Goal: Information Seeking & Learning: Learn about a topic

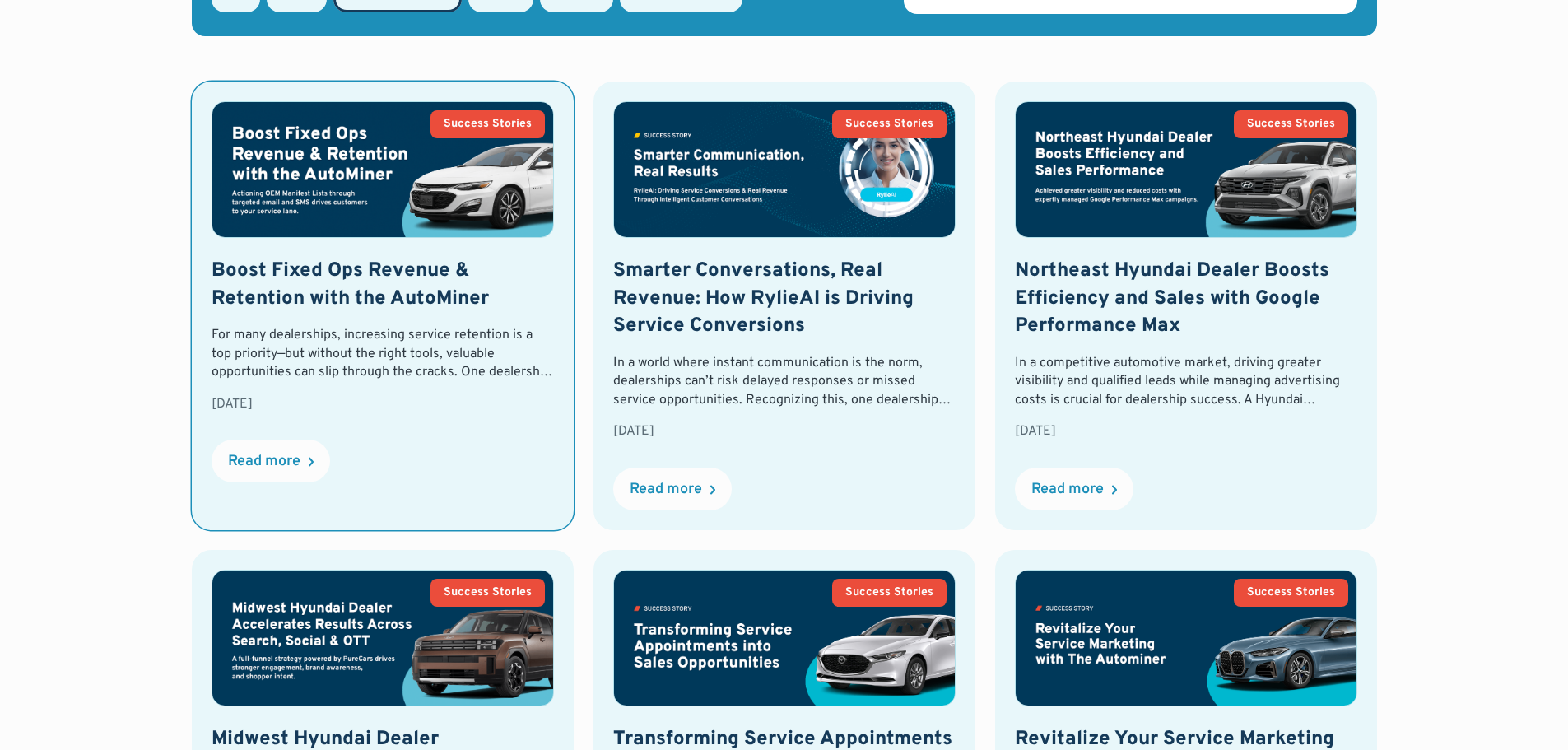
scroll to position [763, 0]
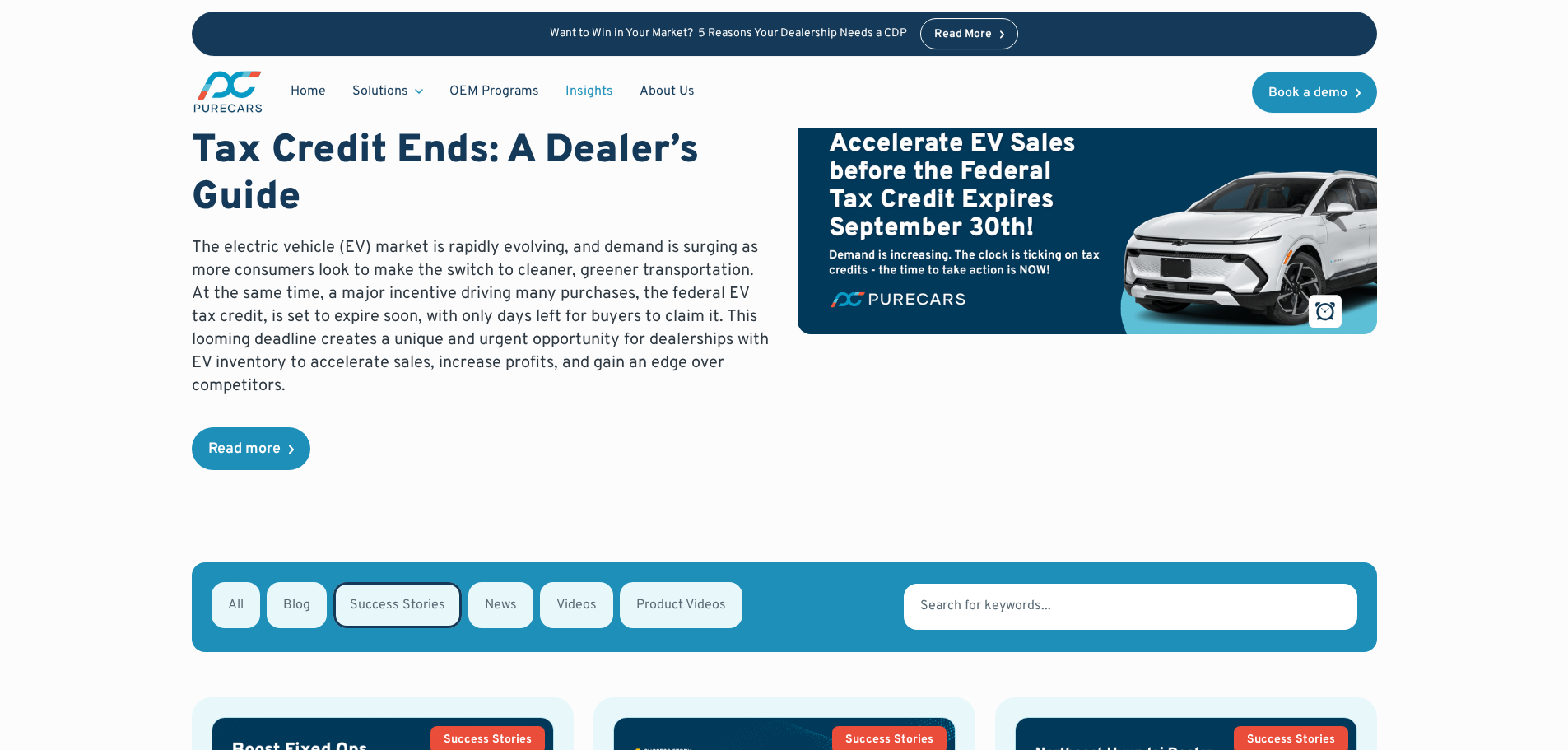
scroll to position [0, 0]
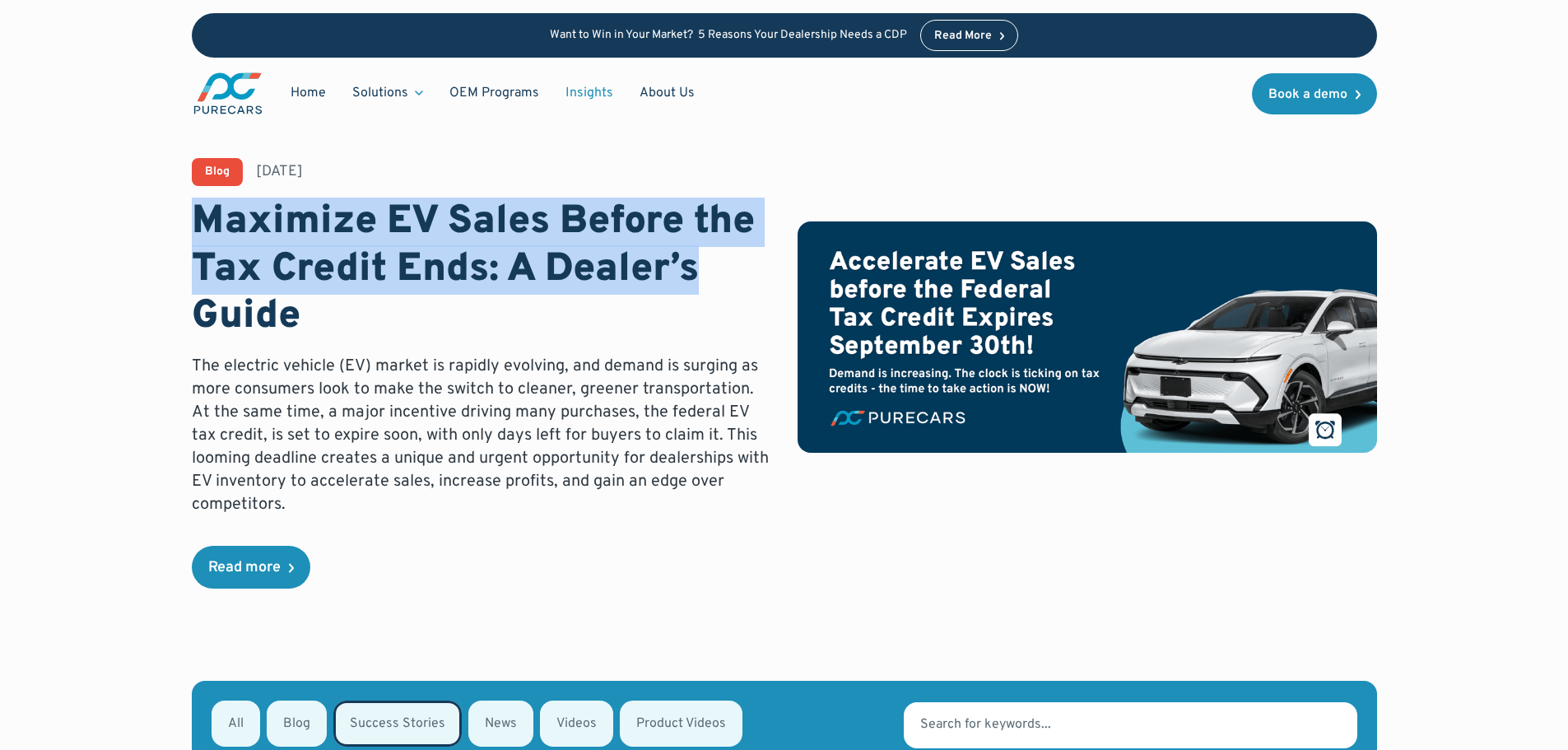
drag, startPoint x: 186, startPoint y: 224, endPoint x: 728, endPoint y: 258, distance: 543.1
click at [728, 258] on div "Blog [DATE] Maximize EV Sales Before the Tax Credit Ends: A Dealer’s Guide The …" at bounding box center [784, 340] width 1412 height 680
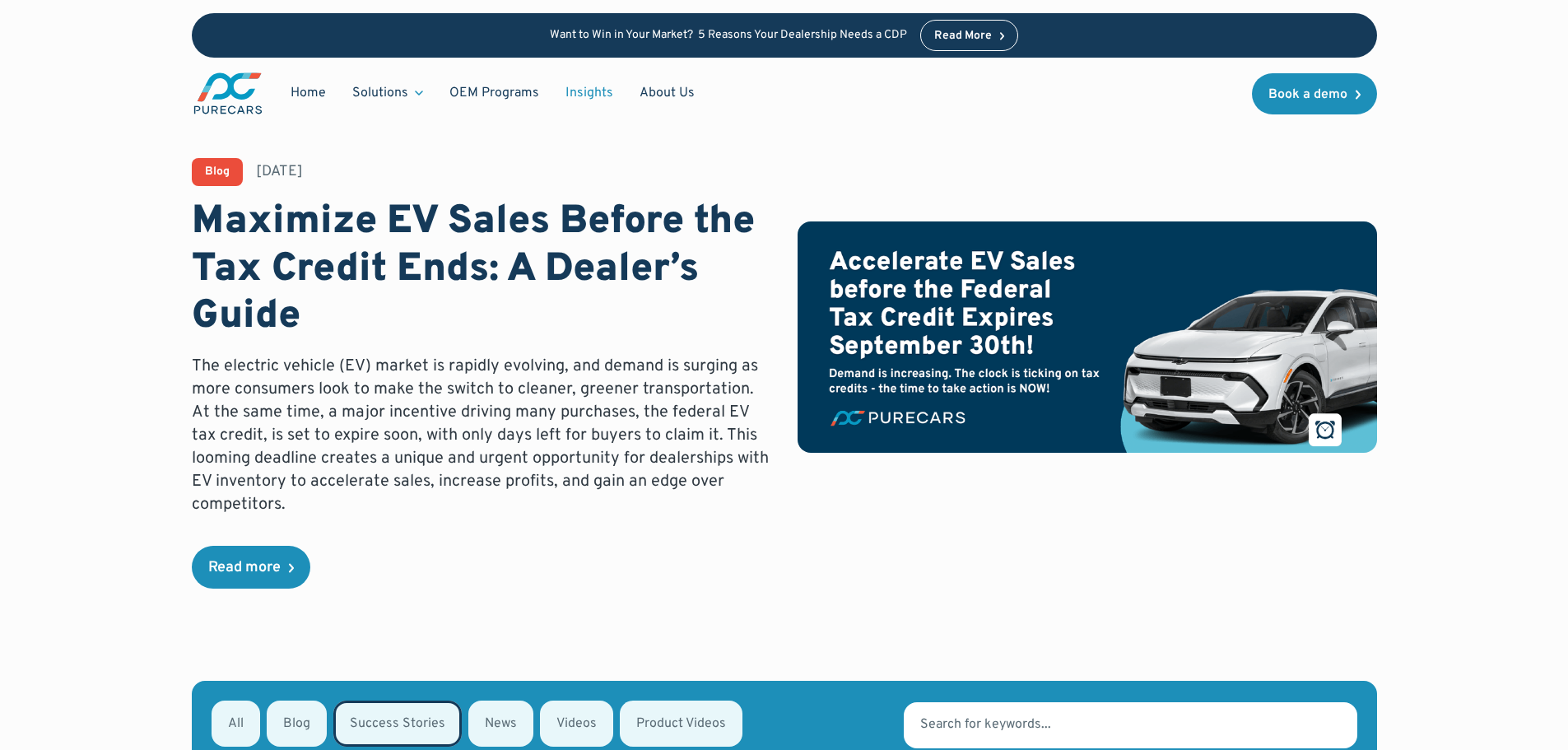
click at [653, 305] on h1 "Maximize EV Sales Before the Tax Credit Ends: A Dealer’s Guide" at bounding box center [482, 270] width 580 height 142
drag, startPoint x: 169, startPoint y: 374, endPoint x: 457, endPoint y: 359, distance: 288.4
click at [457, 359] on div "Blog [DATE] Maximize EV Sales Before the Tax Credit Ends: A Dealer’s Guide The …" at bounding box center [784, 340] width 1412 height 680
click at [528, 419] on p "The electric vehicle (EV) market is rapidly evolving, and demand is surging as …" at bounding box center [482, 435] width 580 height 162
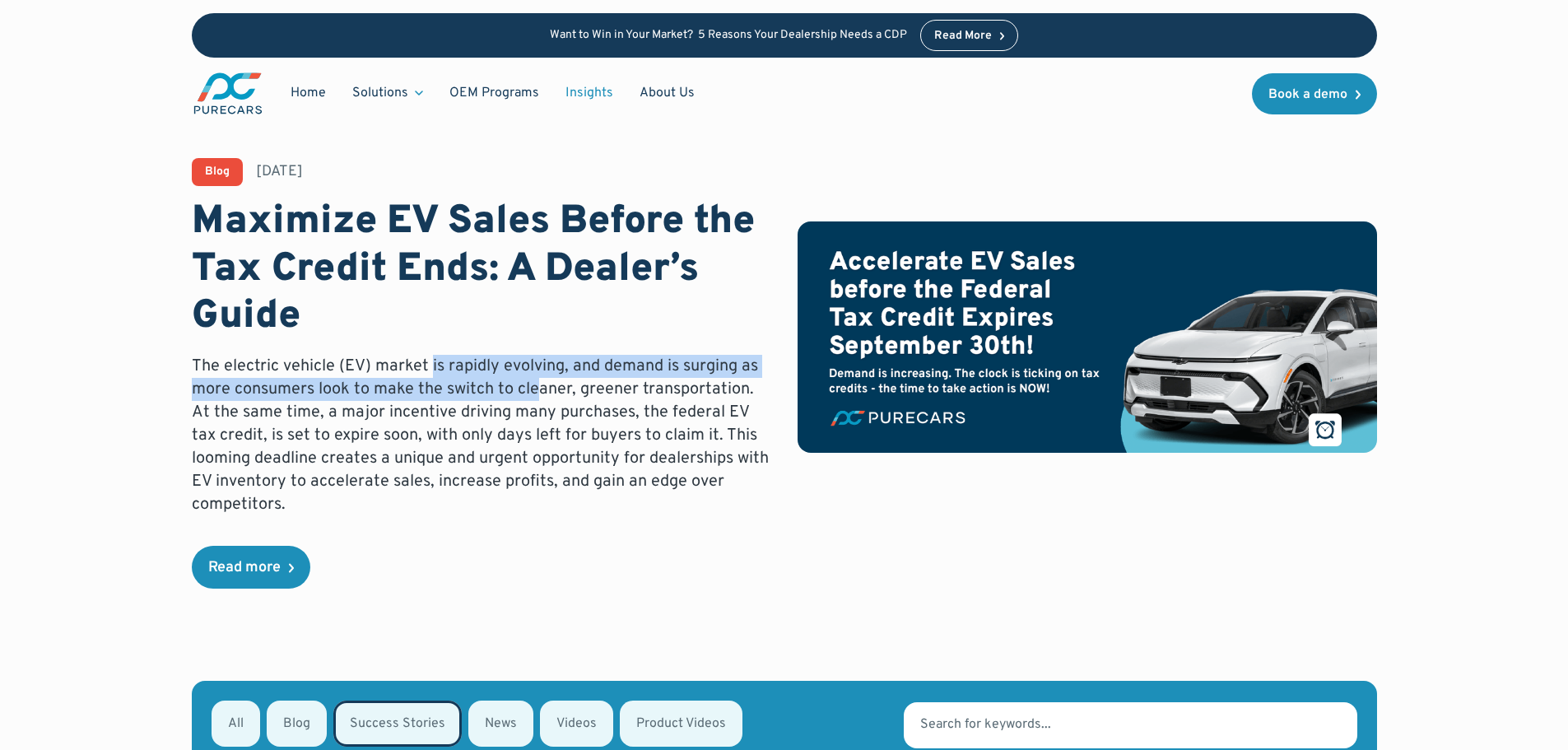
drag, startPoint x: 429, startPoint y: 365, endPoint x: 536, endPoint y: 390, distance: 109.9
click at [536, 390] on p "The electric vehicle (EV) market is rapidly evolving, and demand is surging as …" at bounding box center [482, 435] width 580 height 162
click at [526, 398] on p "The electric vehicle (EV) market is rapidly evolving, and demand is surging as …" at bounding box center [482, 435] width 580 height 162
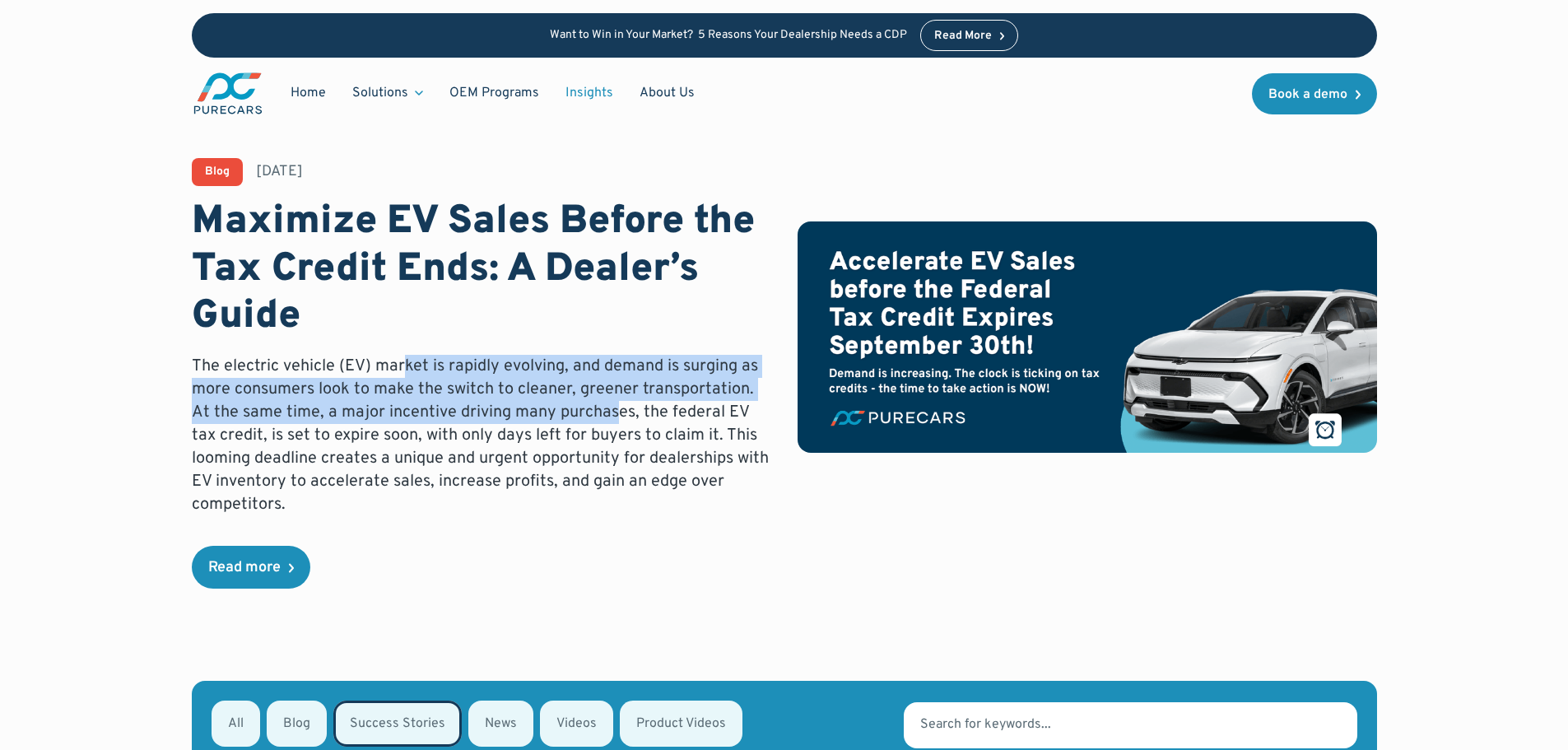
drag, startPoint x: 402, startPoint y: 363, endPoint x: 589, endPoint y: 404, distance: 191.4
click at [589, 404] on p "The electric vehicle (EV) market is rapidly evolving, and demand is surging as …" at bounding box center [482, 435] width 580 height 162
click at [583, 409] on p "The electric vehicle (EV) market is rapidly evolving, and demand is surging as …" at bounding box center [482, 435] width 580 height 162
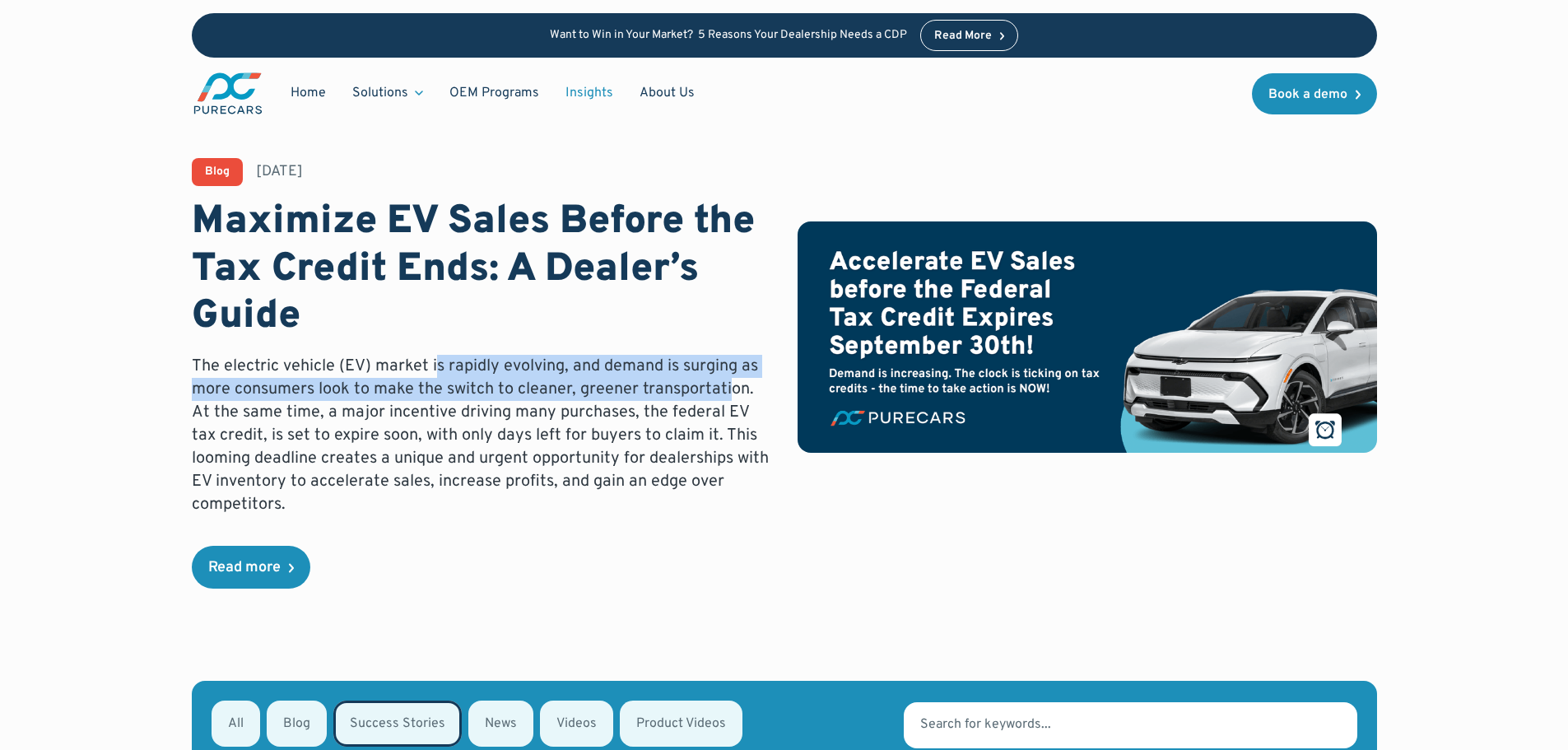
drag, startPoint x: 437, startPoint y: 362, endPoint x: 725, endPoint y: 396, distance: 290.0
click at [725, 396] on p "The electric vehicle (EV) market is rapidly evolving, and demand is surging as …" at bounding box center [482, 435] width 580 height 162
click at [723, 399] on p "The electric vehicle (EV) market is rapidly evolving, and demand is surging as …" at bounding box center [482, 435] width 580 height 162
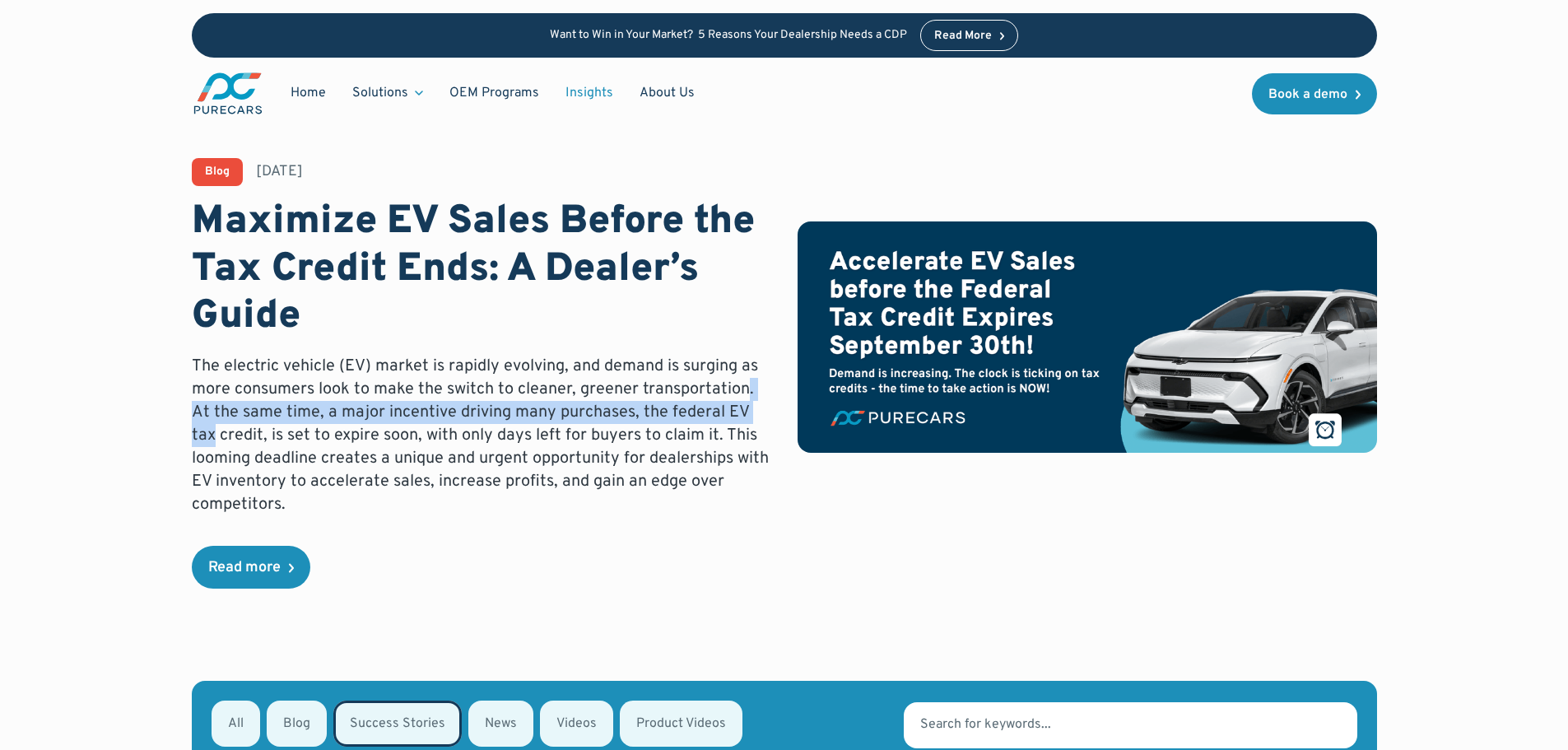
drag, startPoint x: 747, startPoint y: 387, endPoint x: 756, endPoint y: 406, distance: 21.0
click at [756, 406] on p "The electric vehicle (EV) market is rapidly evolving, and demand is surging as …" at bounding box center [482, 435] width 580 height 162
click at [742, 412] on p "The electric vehicle (EV) market is rapidly evolving, and demand is surging as …" at bounding box center [482, 435] width 580 height 162
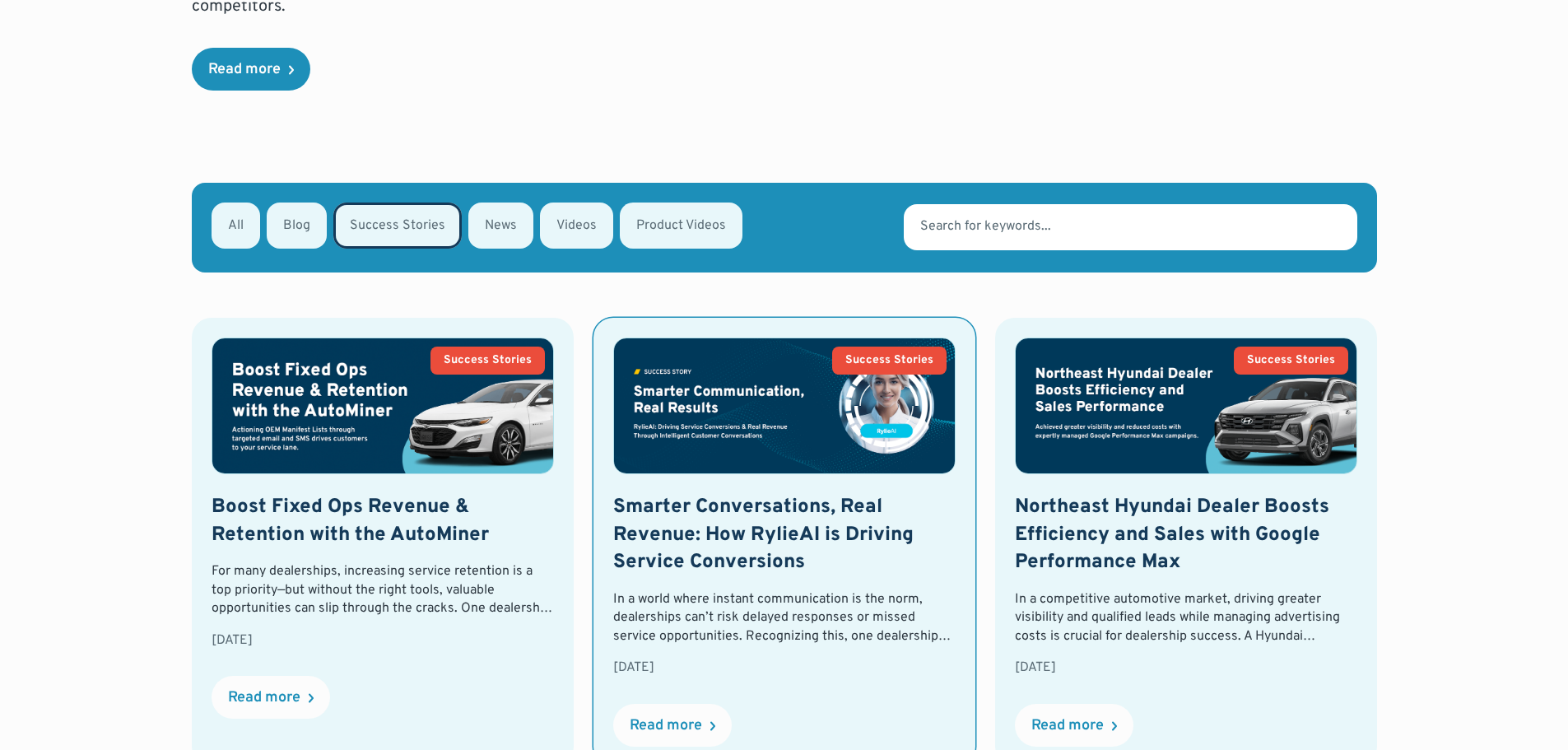
scroll to position [576, 0]
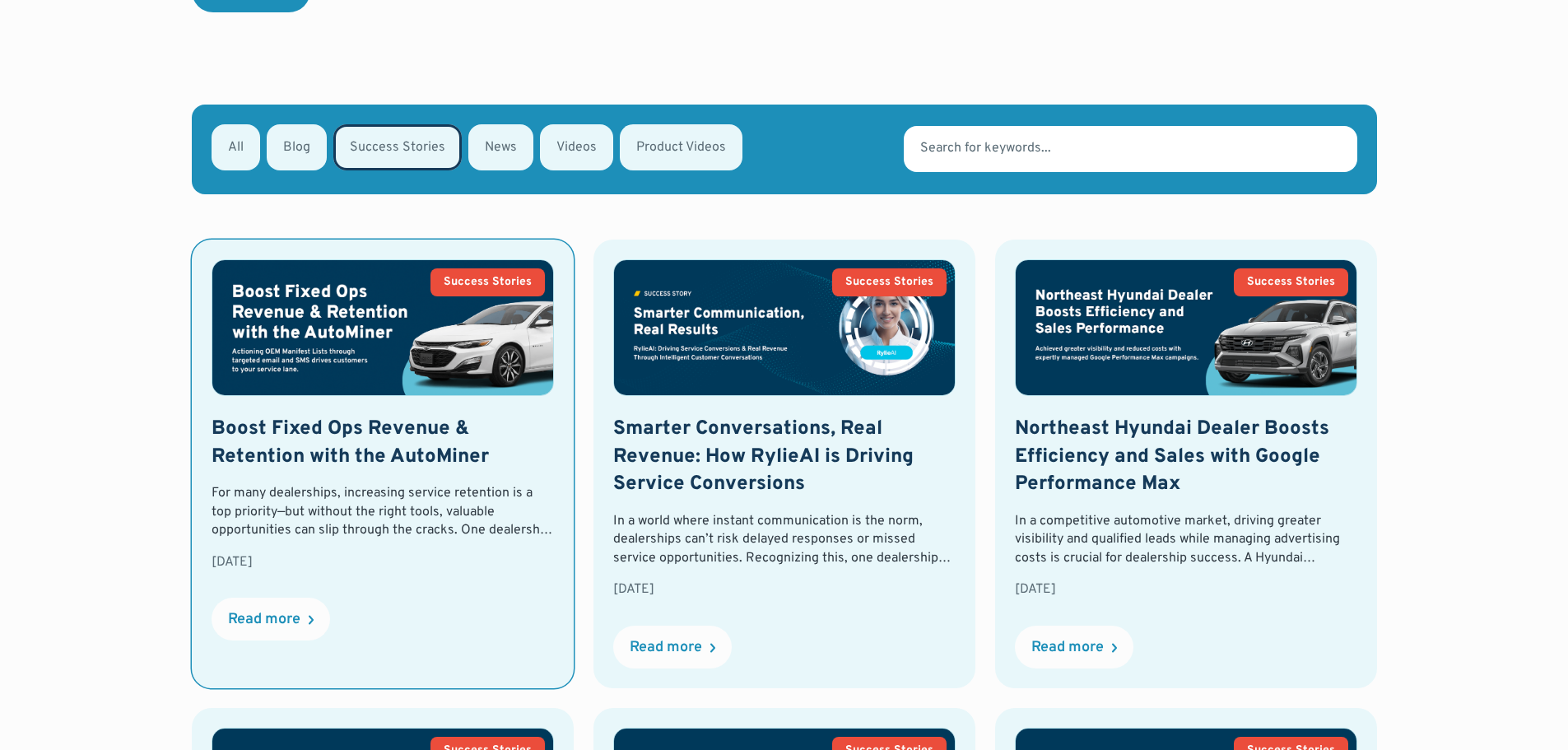
click at [418, 428] on h2 "Boost Fixed Ops Revenue & Retention with the AutoMiner" at bounding box center [383, 443] width 342 height 55
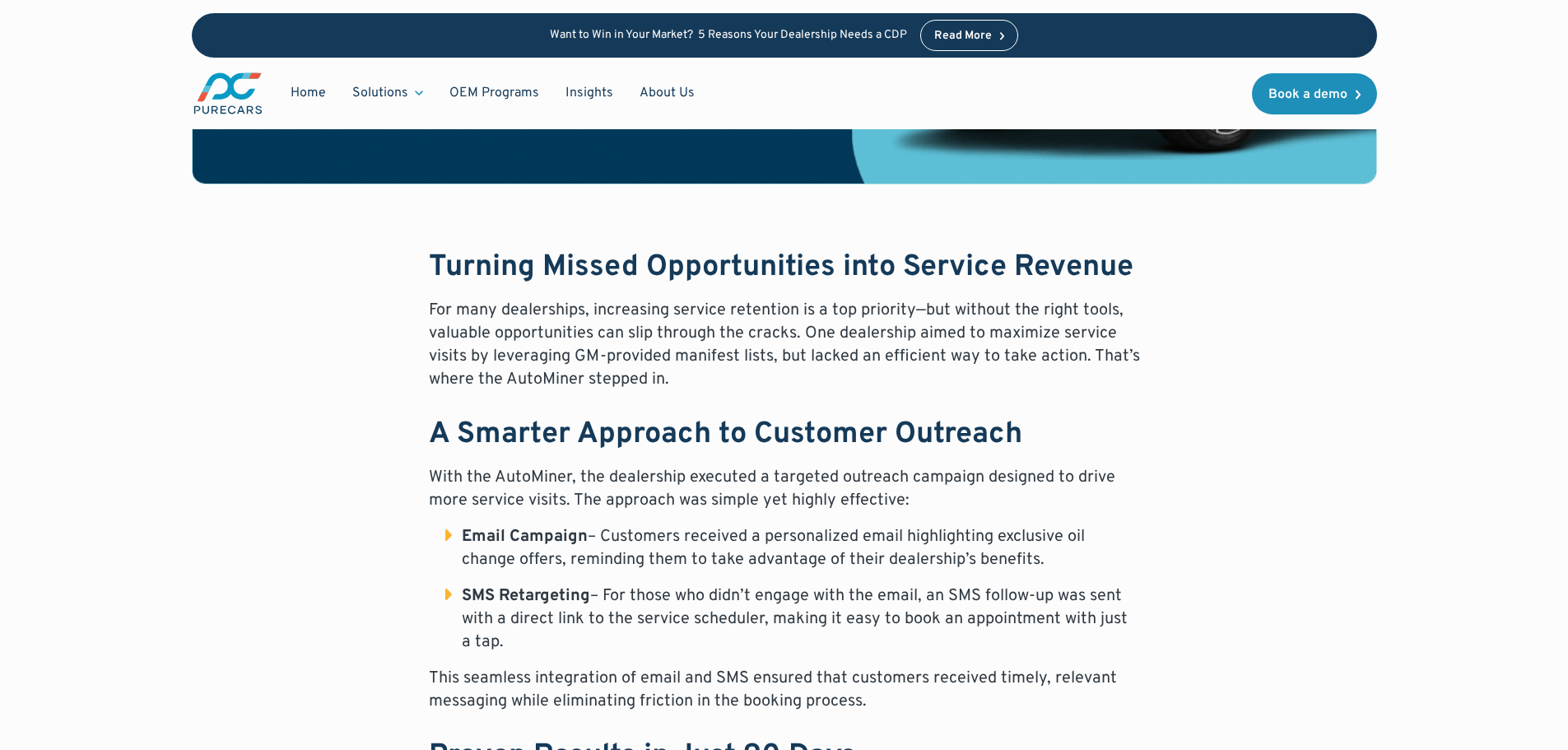
scroll to position [658, 0]
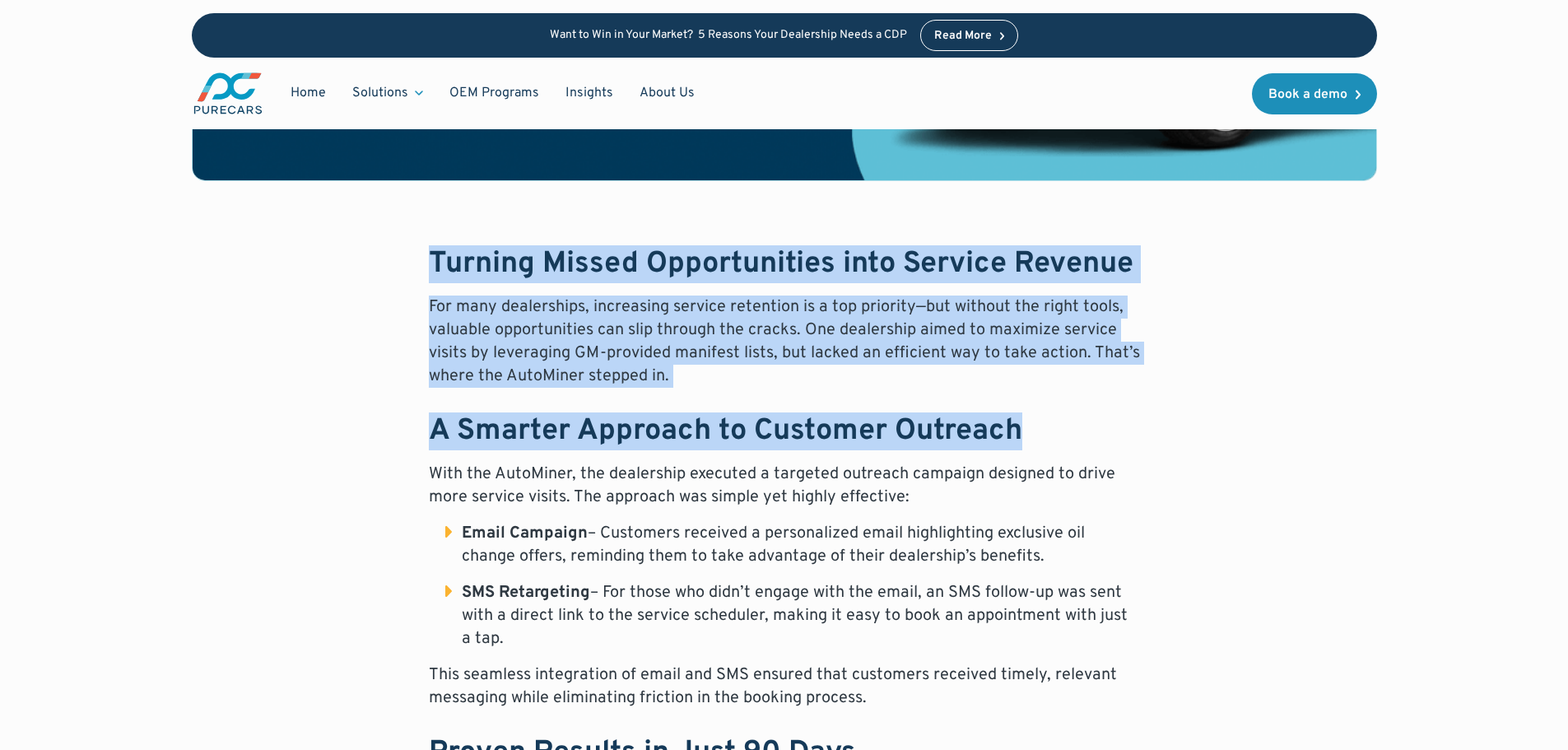
drag, startPoint x: 425, startPoint y: 251, endPoint x: 1102, endPoint y: 391, distance: 691.3
click at [1102, 391] on div "Turning Missed Opportunities into Service Revenue For many dealerships, increas…" at bounding box center [784, 684] width 711 height 873
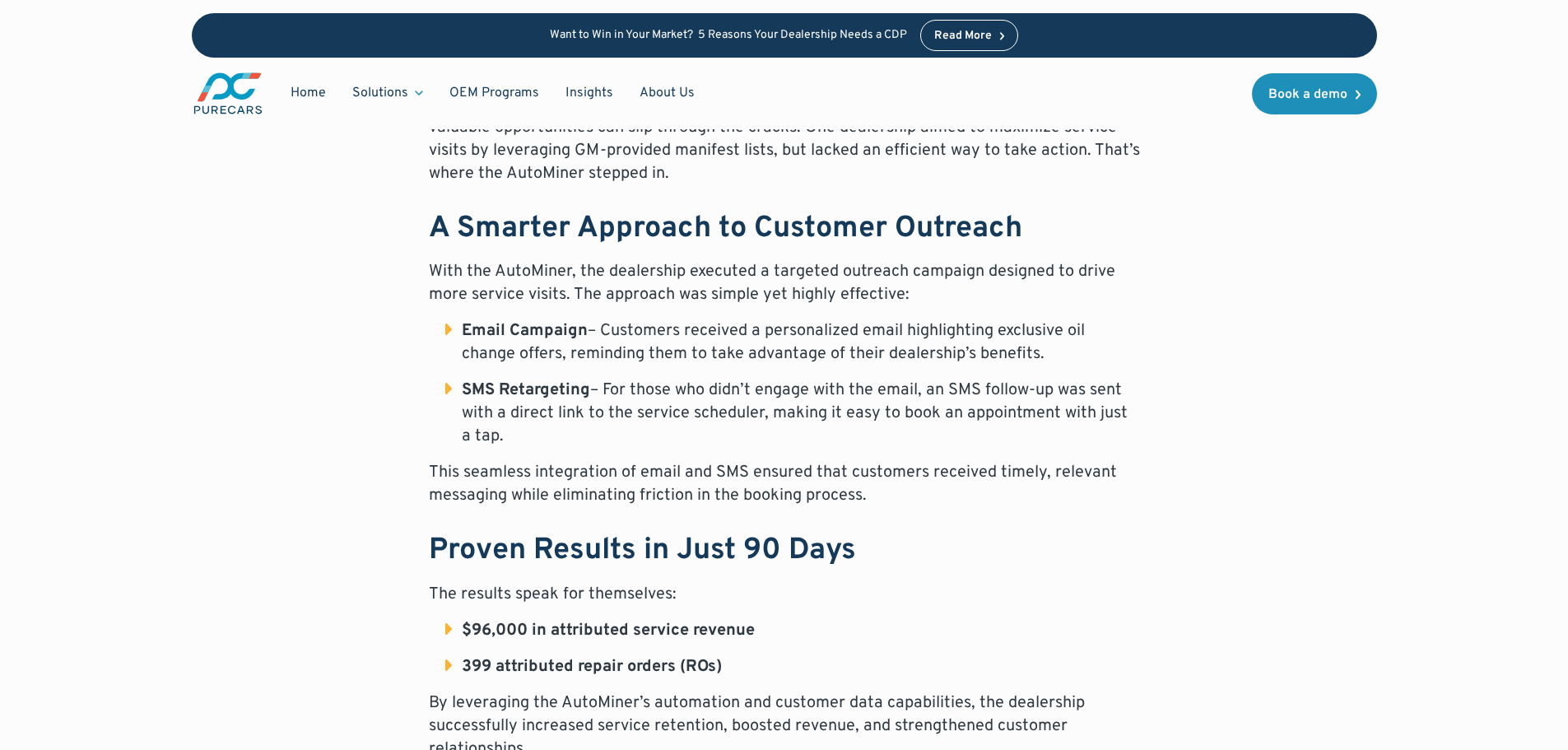
scroll to position [905, 0]
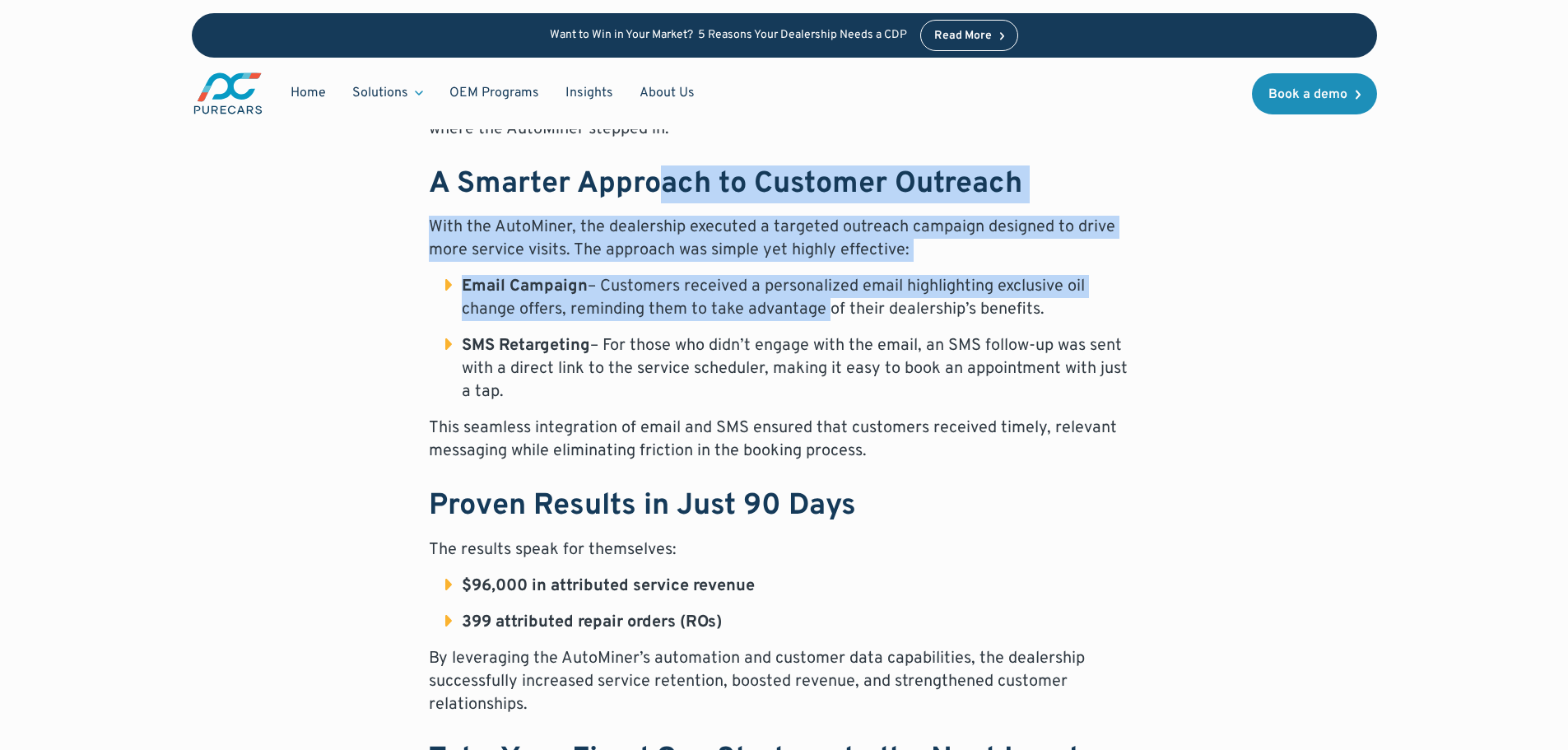
drag, startPoint x: 659, startPoint y: 198, endPoint x: 823, endPoint y: 313, distance: 200.3
click at [823, 313] on div "Turning Missed Opportunities into Service Revenue For many dealerships, increas…" at bounding box center [784, 437] width 711 height 873
click at [823, 313] on li "Email Campaign – Customers received a personalized email highlighting exclusive…" at bounding box center [792, 298] width 694 height 46
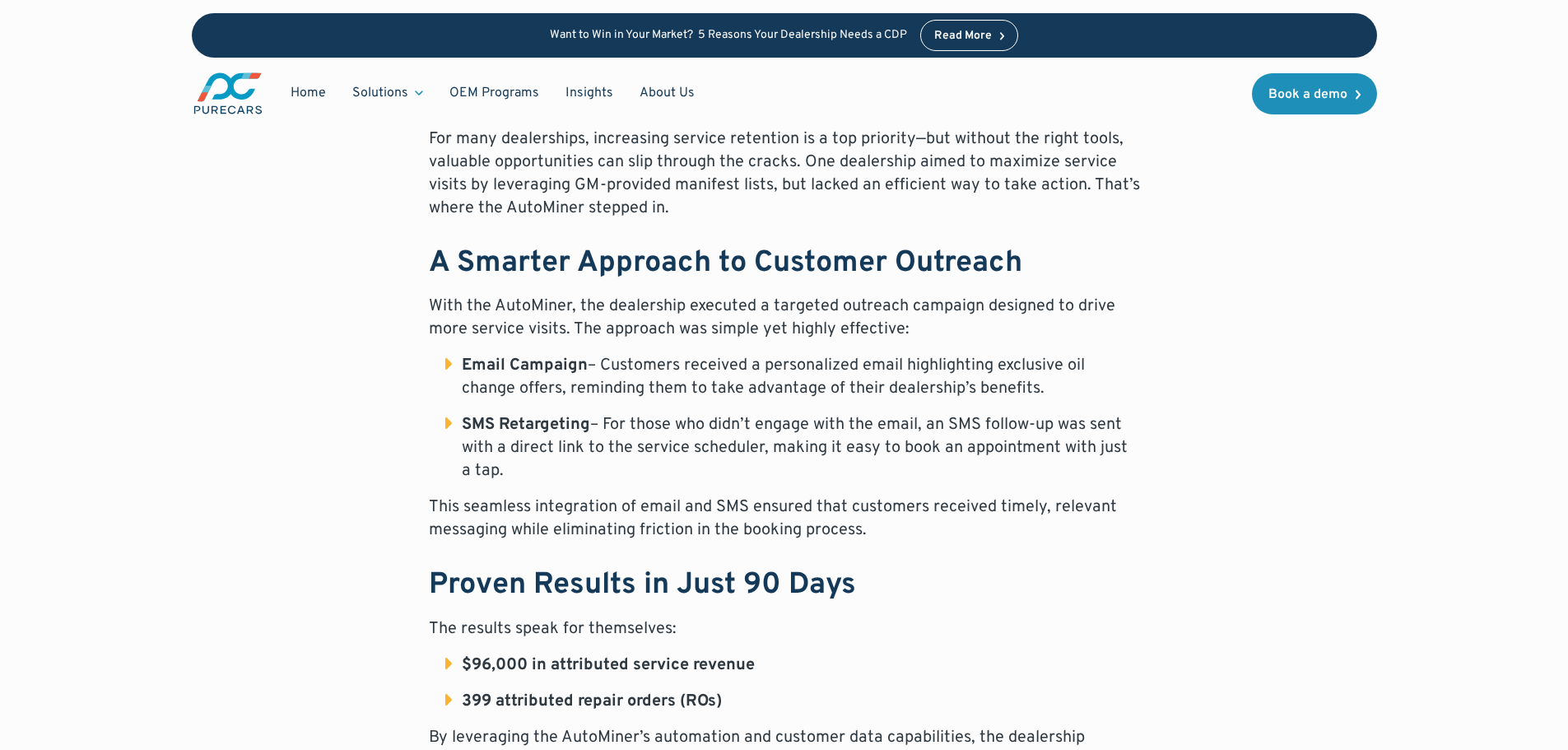
scroll to position [823, 0]
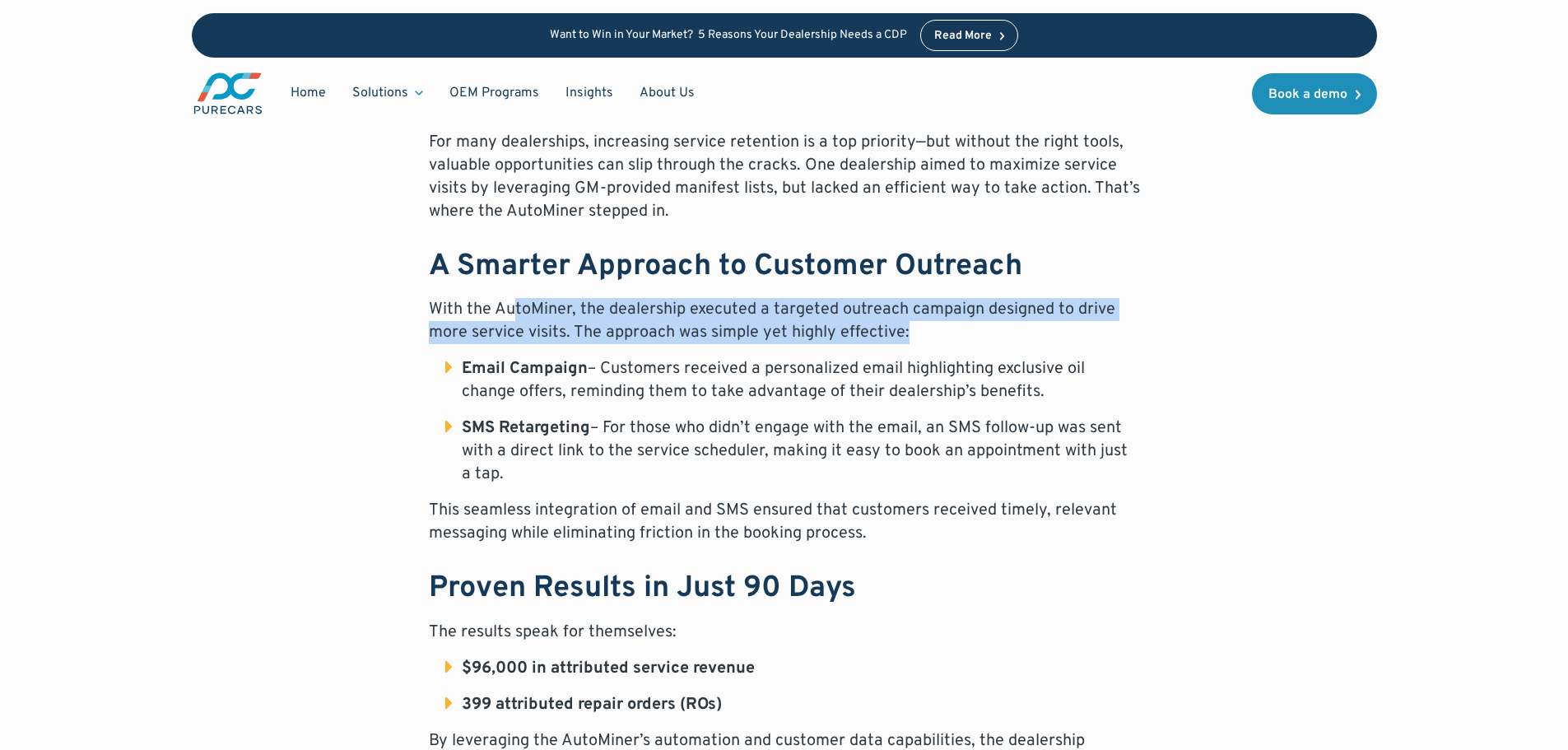
drag, startPoint x: 528, startPoint y: 315, endPoint x: 937, endPoint y: 333, distance: 409.4
click at [937, 333] on p "With the AutoMiner, the dealership executed a targeted outreach campaign design…" at bounding box center [784, 320] width 711 height 46
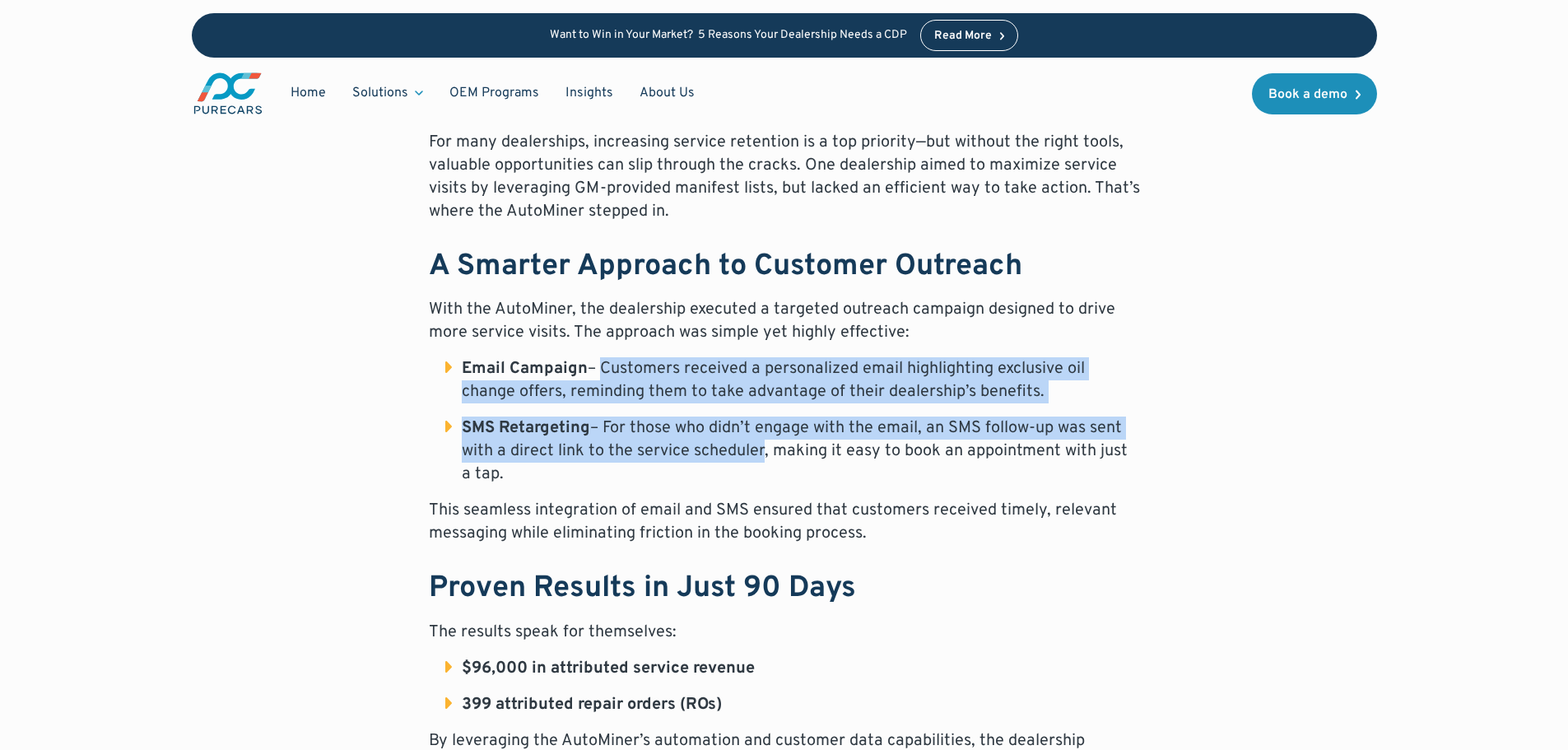
drag, startPoint x: 599, startPoint y: 365, endPoint x: 754, endPoint y: 452, distance: 177.7
click at [754, 452] on ul "Email Campaign – Customers received a personalized email highlighting exclusive…" at bounding box center [784, 421] width 711 height 128
click at [754, 452] on li "SMS Retargeting – For those who didn’t engage with the email, an SMS follow-up …" at bounding box center [792, 451] width 694 height 69
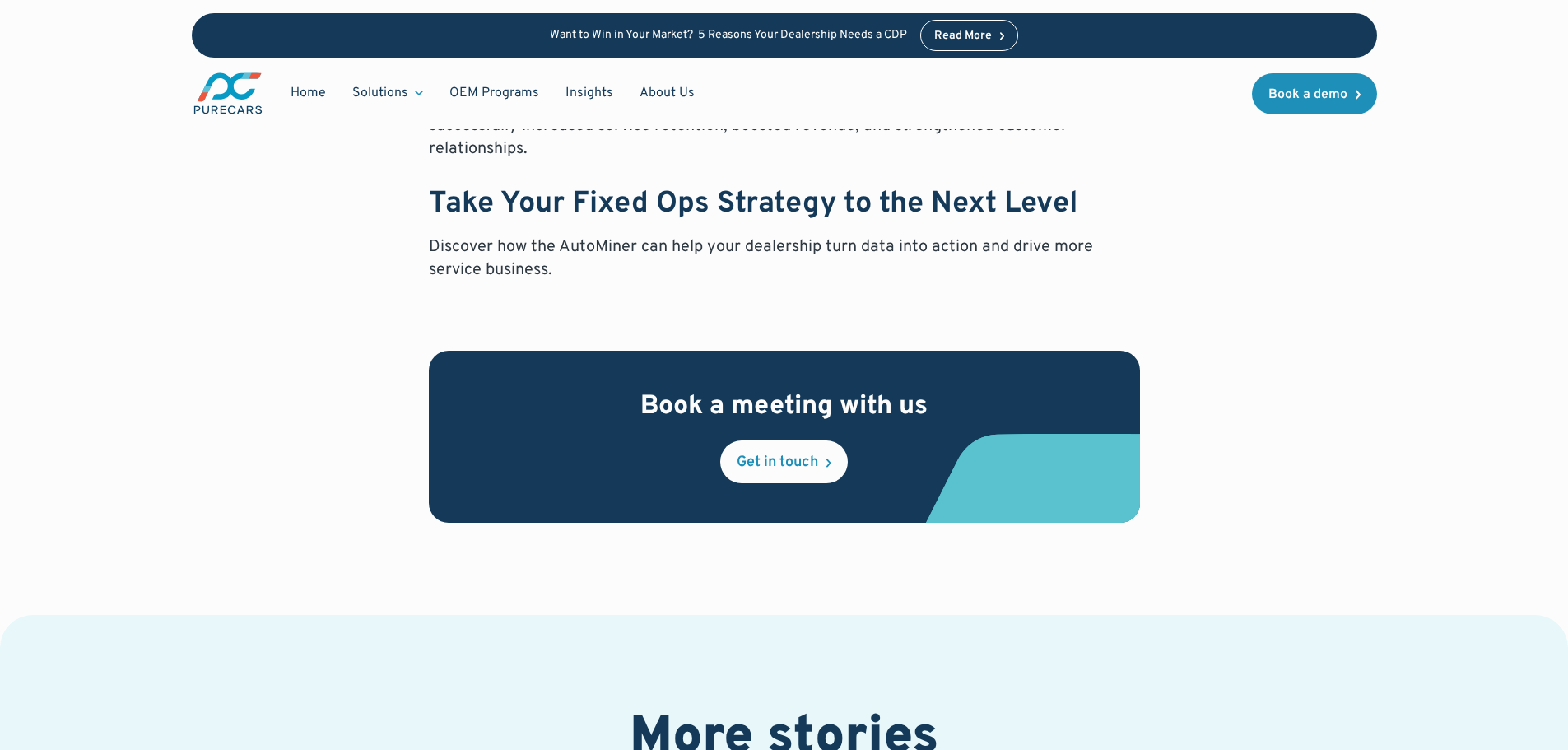
scroll to position [1482, 0]
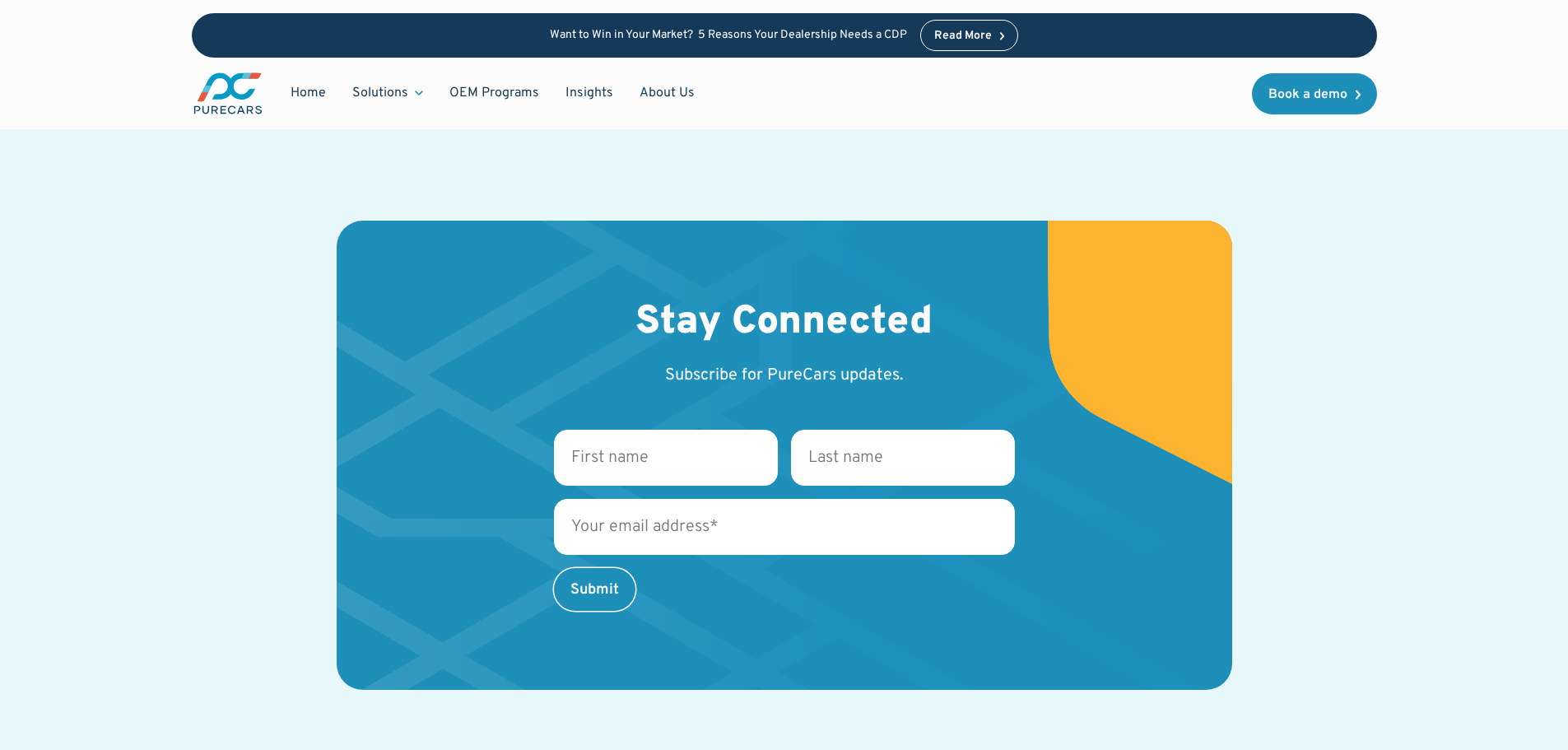
scroll to position [2206, 0]
